Goal: Task Accomplishment & Management: Manage account settings

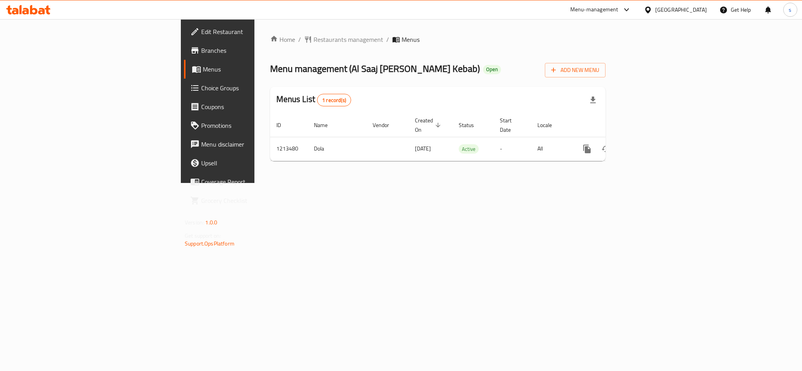
click at [535, 7] on div "Menu-management Oman Get Help s" at bounding box center [401, 9] width 802 height 19
click at [655, 6] on div at bounding box center [649, 9] width 11 height 9
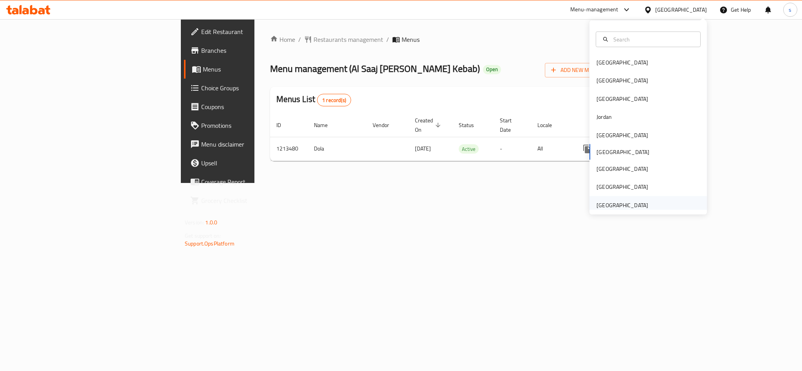
click at [614, 203] on div "[GEOGRAPHIC_DATA]" at bounding box center [622, 205] width 52 height 9
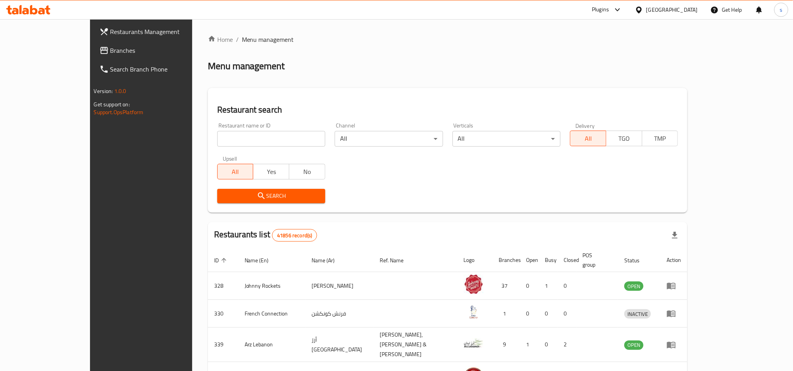
click at [110, 46] on span "Branches" at bounding box center [163, 50] width 106 height 9
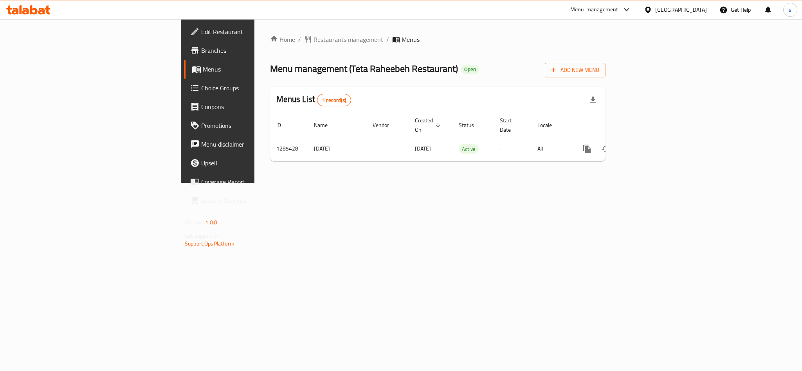
click at [676, 12] on div "[GEOGRAPHIC_DATA]" at bounding box center [681, 9] width 52 height 9
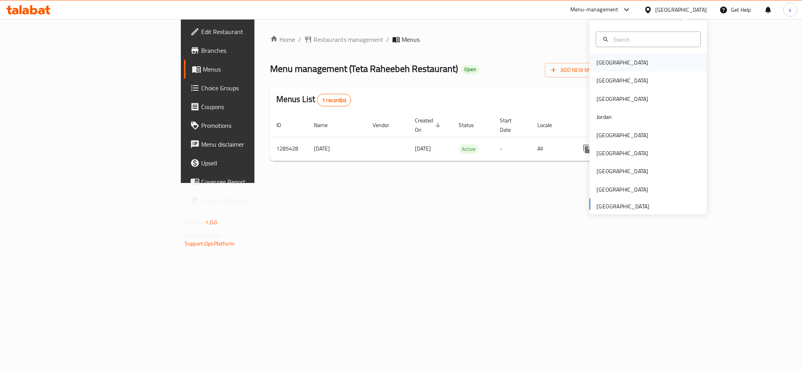
click at [596, 66] on div "Bahrain" at bounding box center [622, 62] width 52 height 9
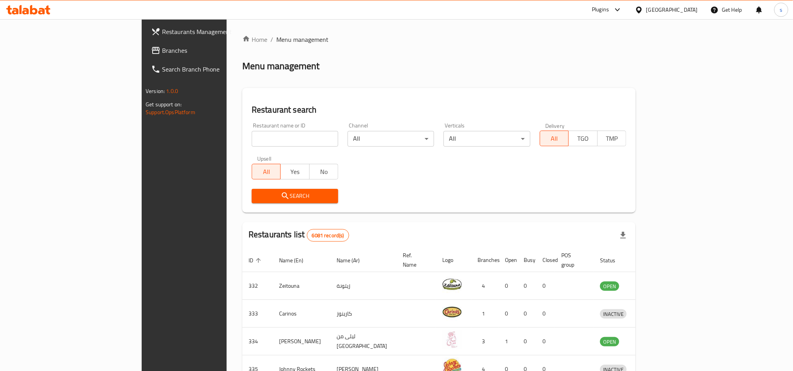
drag, startPoint x: 36, startPoint y: 48, endPoint x: 43, endPoint y: 50, distance: 8.2
click at [162, 48] on span "Branches" at bounding box center [215, 50] width 106 height 9
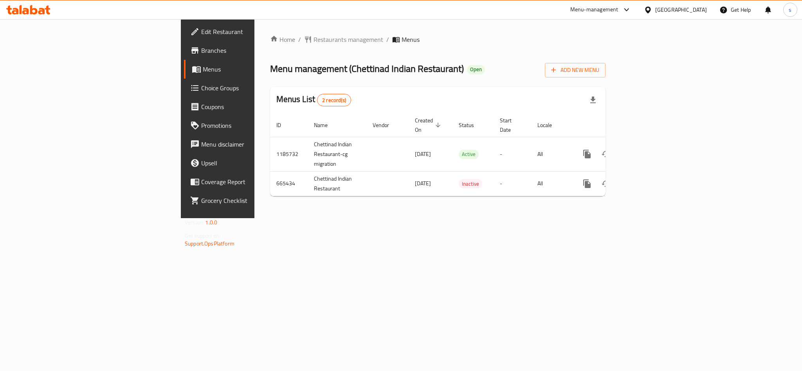
click at [704, 11] on div "[GEOGRAPHIC_DATA]" at bounding box center [681, 9] width 52 height 9
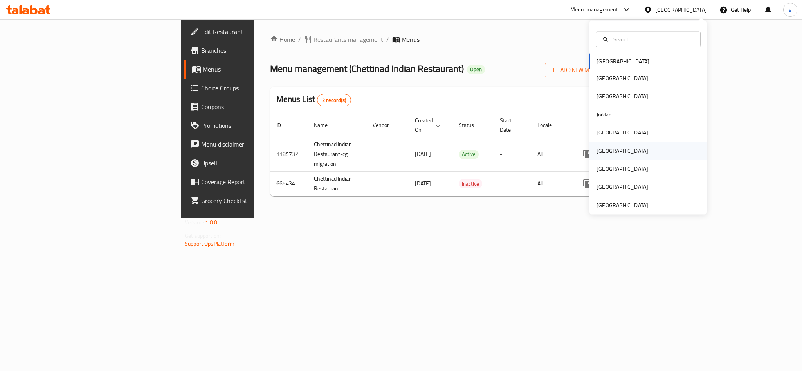
click at [600, 151] on div "[GEOGRAPHIC_DATA]" at bounding box center [622, 150] width 52 height 9
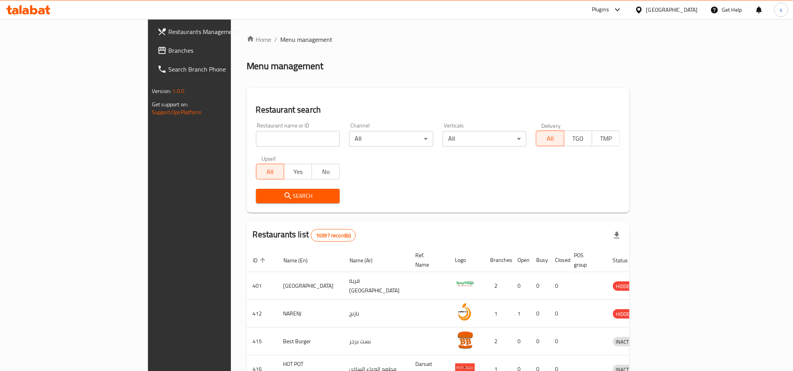
click at [168, 46] on span "Branches" at bounding box center [221, 50] width 106 height 9
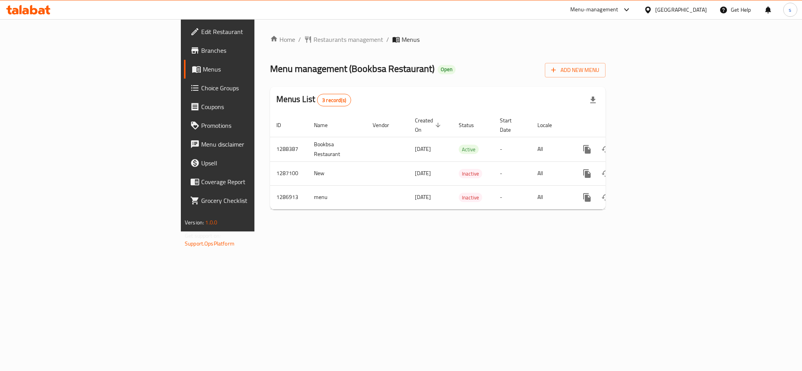
click at [705, 11] on div "[GEOGRAPHIC_DATA]" at bounding box center [681, 9] width 52 height 9
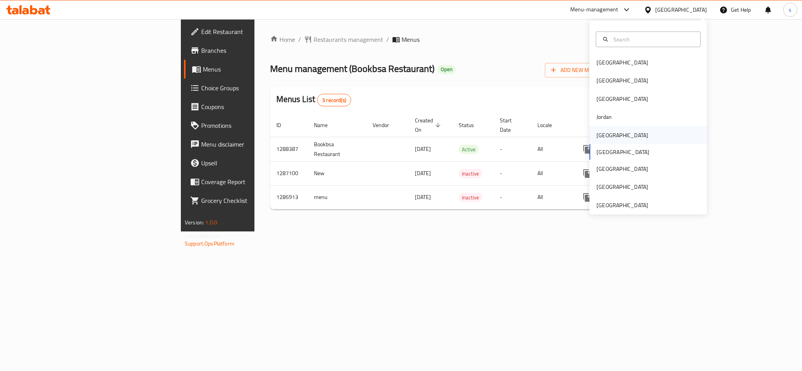
click at [599, 134] on div "[GEOGRAPHIC_DATA]" at bounding box center [622, 135] width 52 height 9
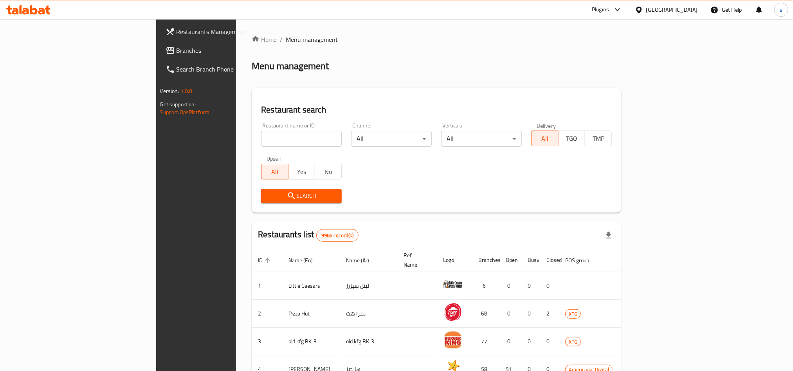
drag, startPoint x: 36, startPoint y: 49, endPoint x: 41, endPoint y: 59, distance: 11.6
click at [176, 49] on span "Branches" at bounding box center [229, 50] width 106 height 9
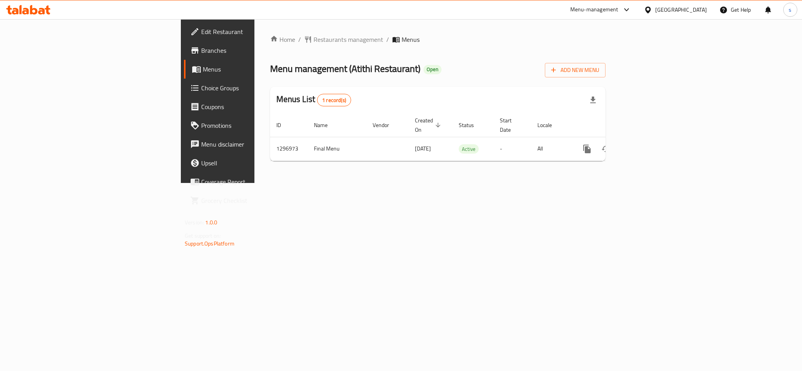
click at [201, 32] on span "Edit Restaurant" at bounding box center [254, 31] width 107 height 9
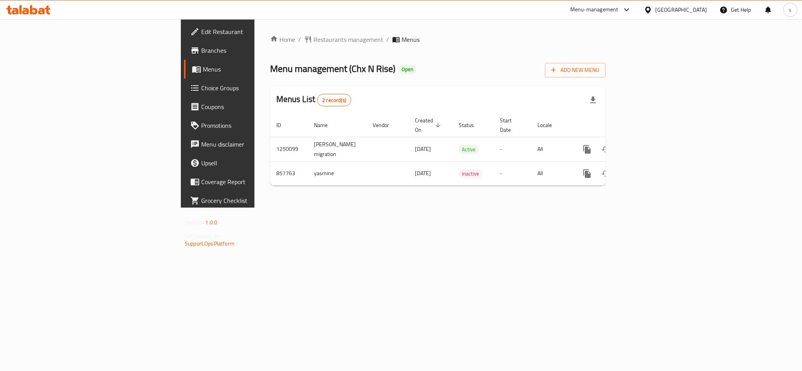
click at [703, 9] on div "[GEOGRAPHIC_DATA]" at bounding box center [681, 9] width 52 height 9
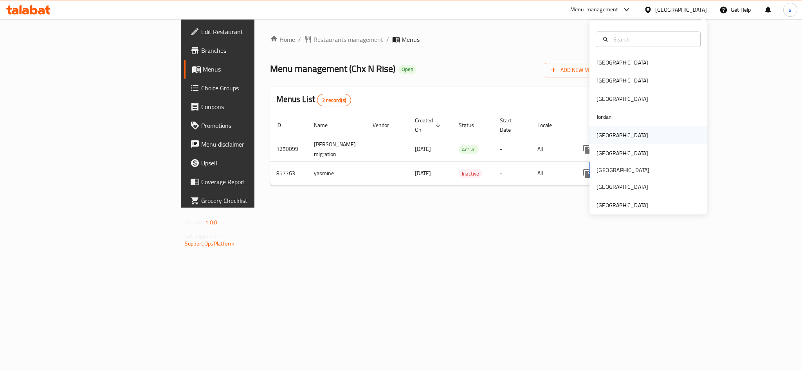
click at [609, 133] on div "[GEOGRAPHIC_DATA]" at bounding box center [622, 135] width 64 height 18
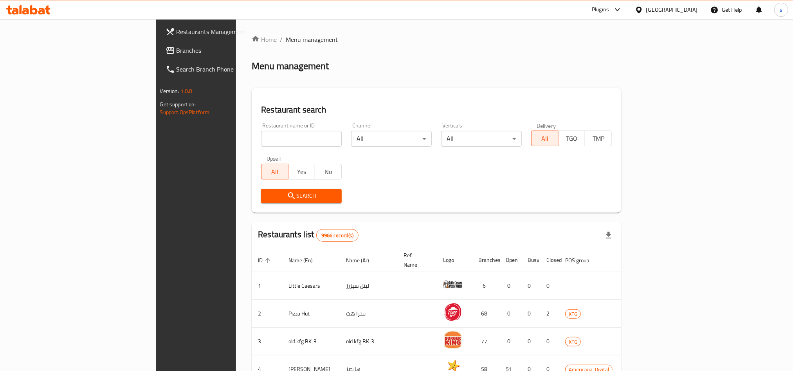
drag, startPoint x: 31, startPoint y: 55, endPoint x: 36, endPoint y: 56, distance: 5.9
click at [176, 55] on span "Branches" at bounding box center [229, 50] width 106 height 9
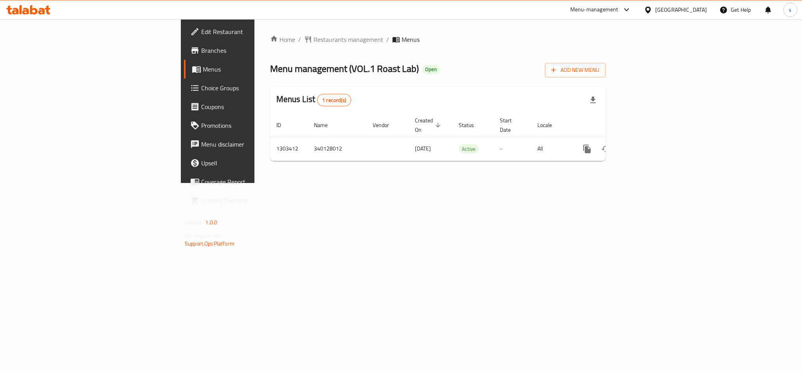
click at [689, 11] on div "[GEOGRAPHIC_DATA]" at bounding box center [681, 9] width 52 height 9
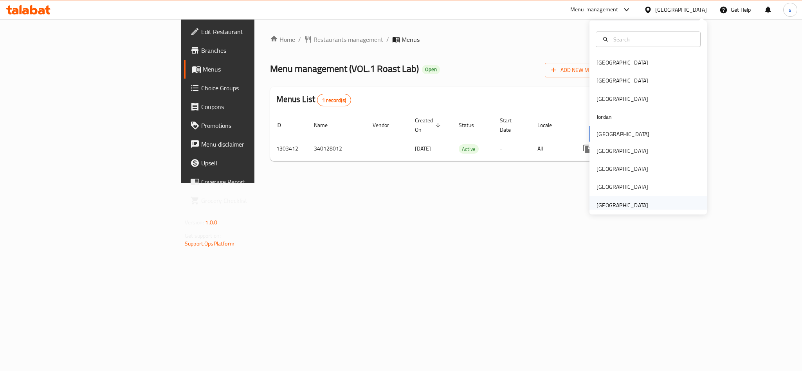
click at [626, 205] on div "[GEOGRAPHIC_DATA]" at bounding box center [622, 205] width 52 height 9
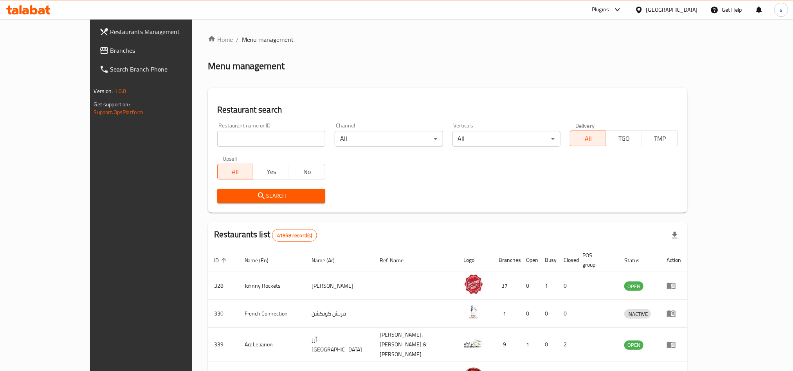
click at [110, 52] on span "Branches" at bounding box center [163, 50] width 106 height 9
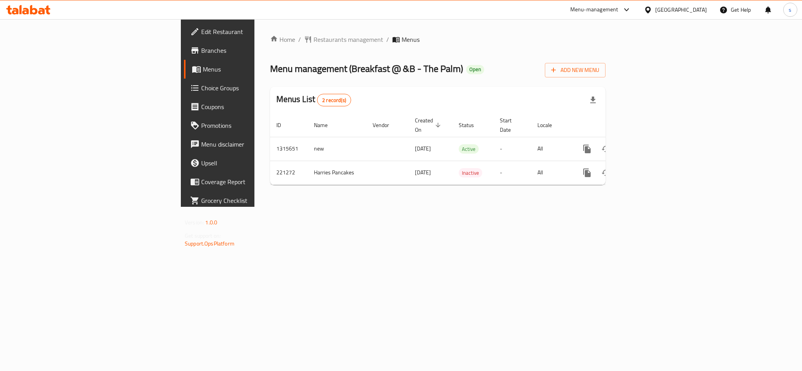
click at [670, 6] on div "[GEOGRAPHIC_DATA]" at bounding box center [681, 9] width 52 height 9
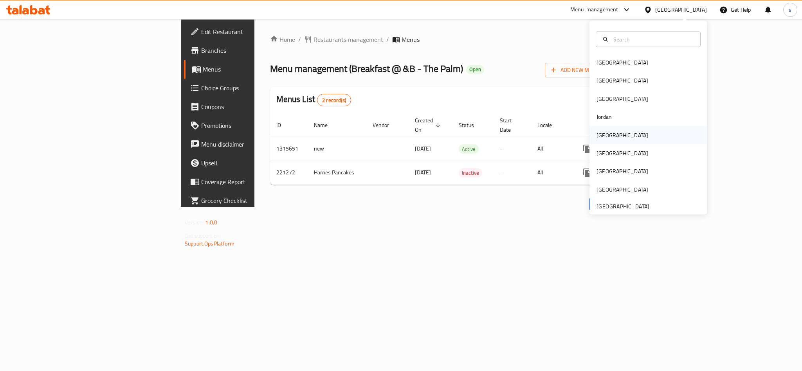
click at [598, 135] on div "[GEOGRAPHIC_DATA]" at bounding box center [622, 135] width 52 height 9
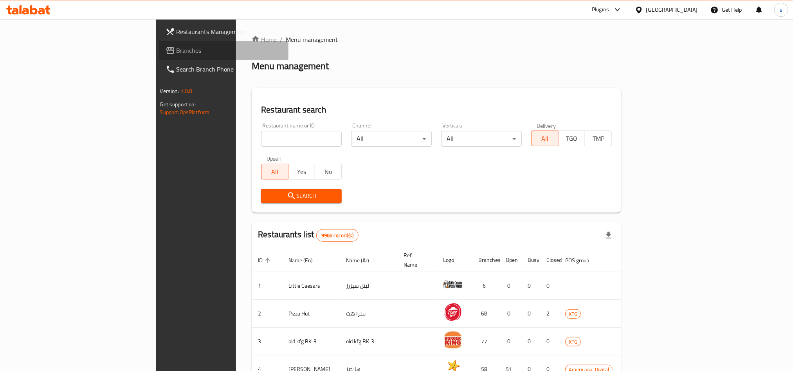
click at [176, 52] on span "Branches" at bounding box center [229, 50] width 106 height 9
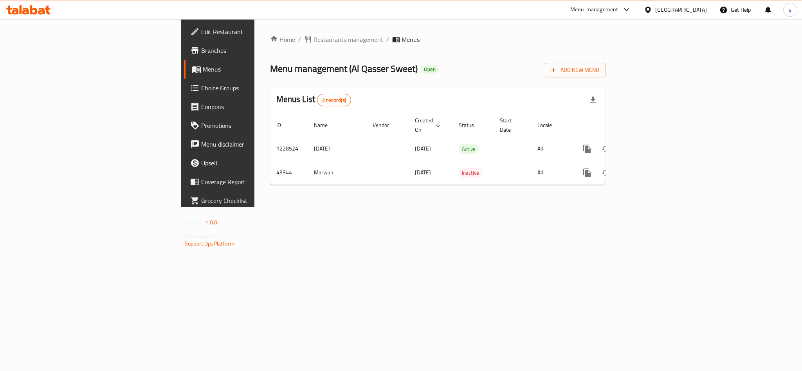
click at [702, 11] on div "Kuwait" at bounding box center [681, 9] width 52 height 9
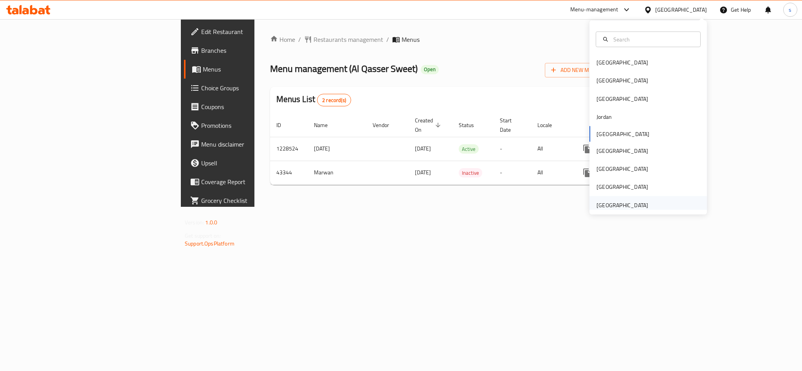
click at [622, 208] on div "[GEOGRAPHIC_DATA]" at bounding box center [622, 205] width 52 height 9
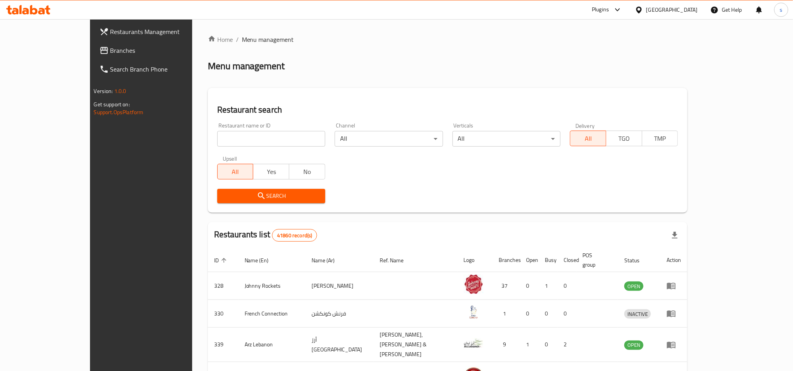
drag, startPoint x: 25, startPoint y: 49, endPoint x: 41, endPoint y: 70, distance: 26.8
click at [110, 49] on span "Branches" at bounding box center [163, 50] width 106 height 9
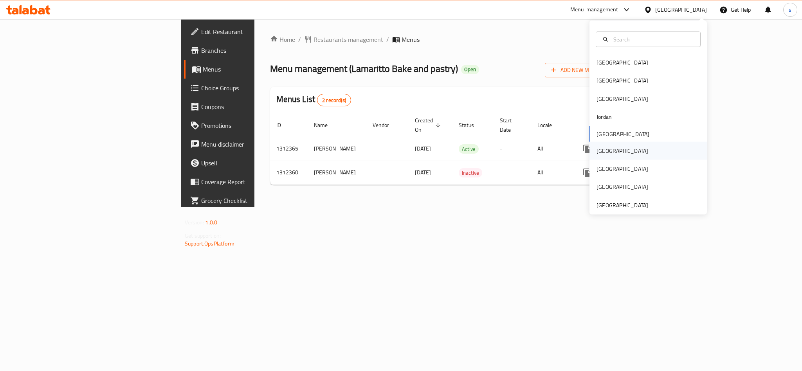
click at [590, 155] on div "Oman" at bounding box center [622, 151] width 64 height 18
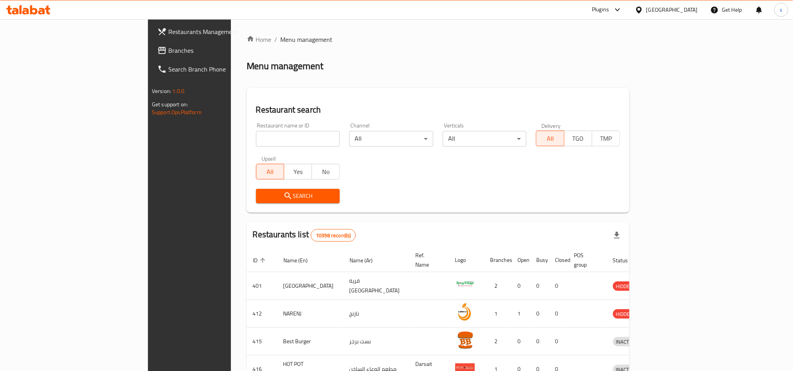
click at [168, 53] on span "Branches" at bounding box center [221, 50] width 106 height 9
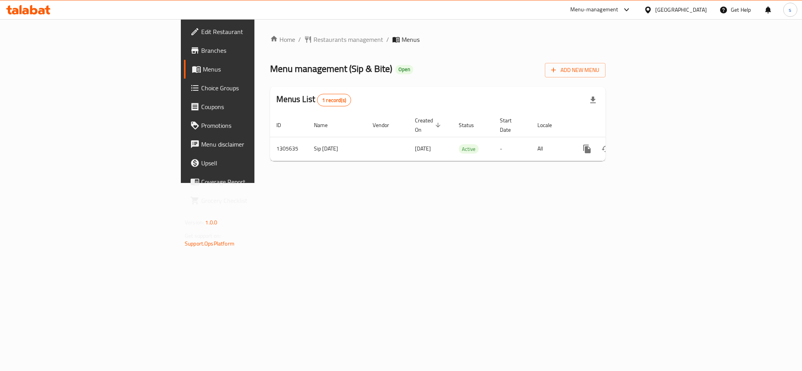
click at [705, 10] on div "[GEOGRAPHIC_DATA]" at bounding box center [681, 9] width 52 height 9
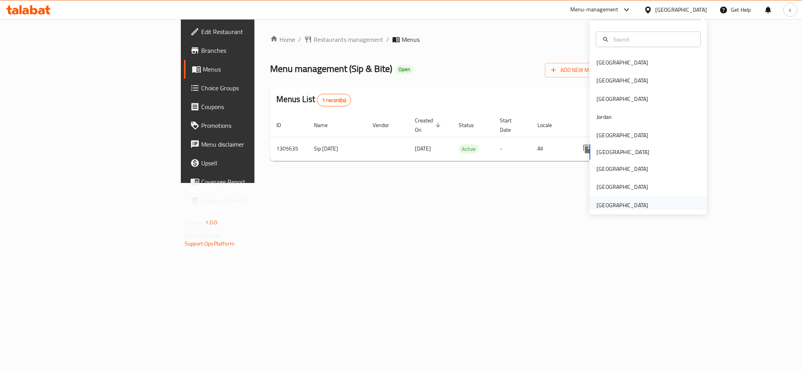
click at [638, 203] on div "[GEOGRAPHIC_DATA]" at bounding box center [622, 205] width 64 height 18
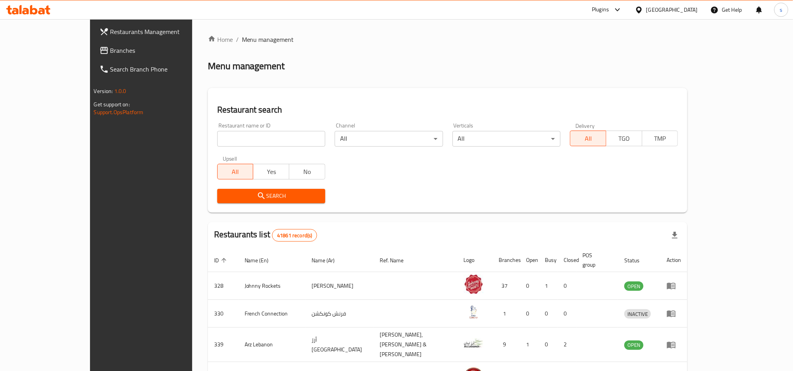
click at [110, 55] on span "Branches" at bounding box center [163, 50] width 106 height 9
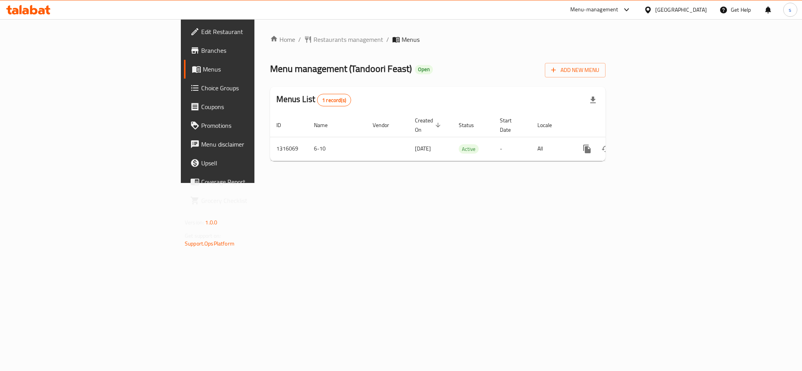
click at [685, 9] on div "[GEOGRAPHIC_DATA]" at bounding box center [681, 9] width 52 height 9
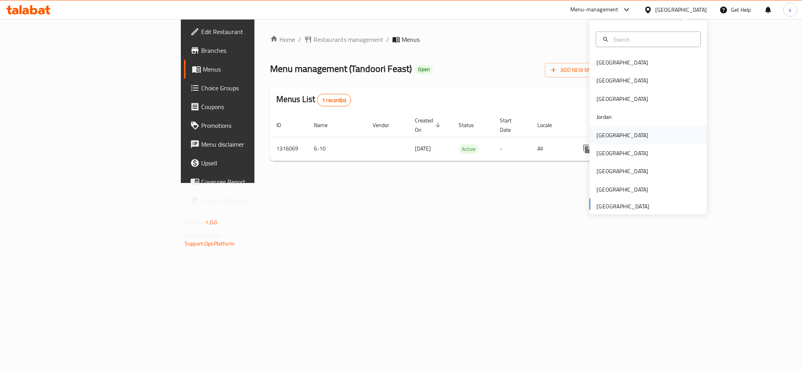
click at [602, 135] on div "[GEOGRAPHIC_DATA]" at bounding box center [622, 135] width 52 height 9
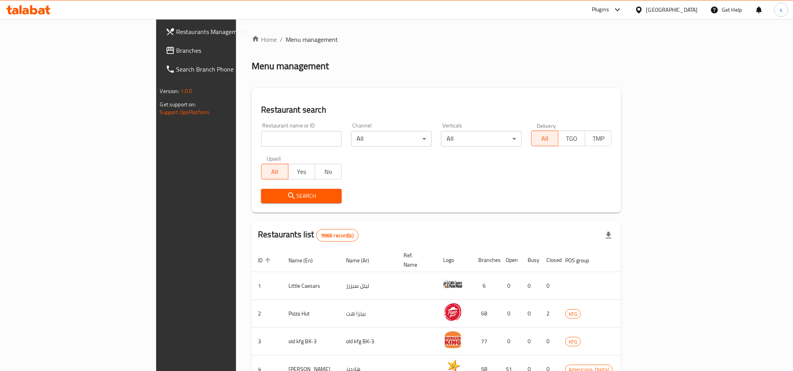
click at [176, 49] on span "Branches" at bounding box center [229, 50] width 106 height 9
